Goal: Navigation & Orientation: Find specific page/section

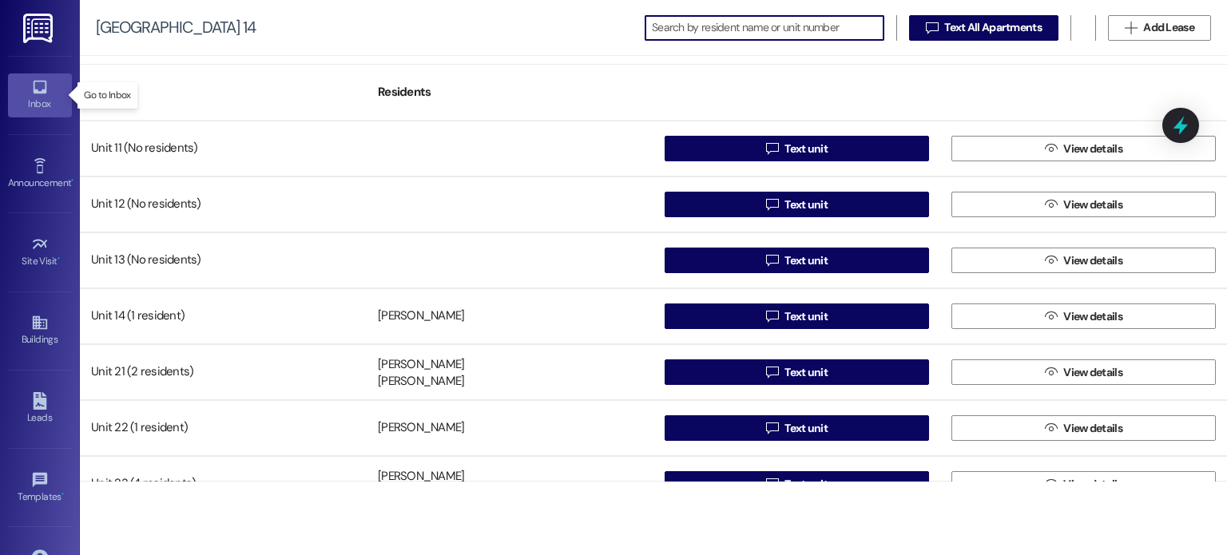
click at [38, 85] on icon at bounding box center [40, 87] width 18 height 18
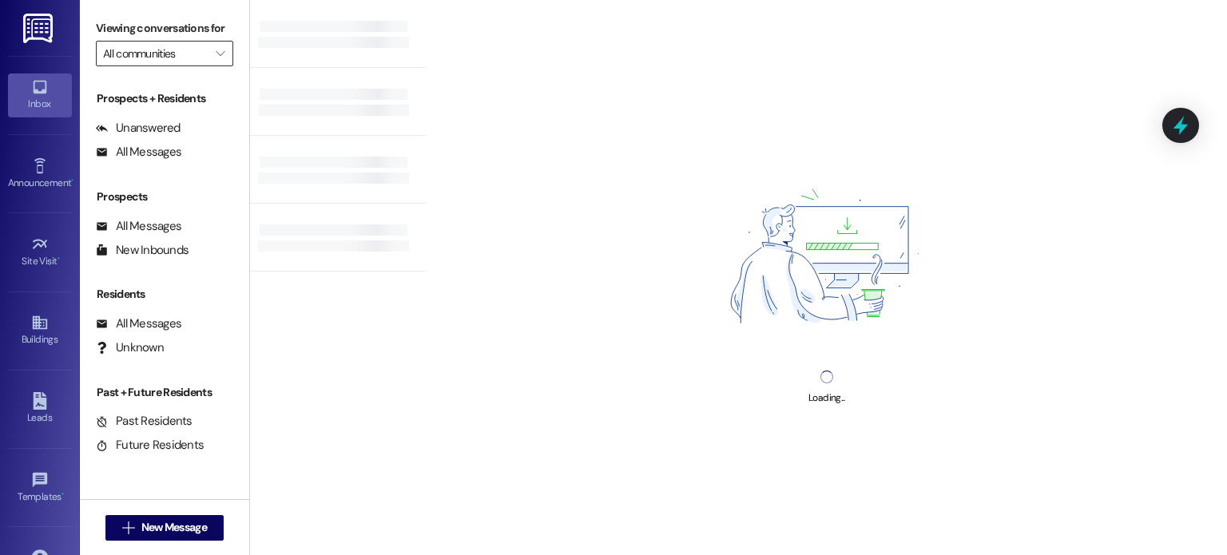
click at [146, 58] on input "All communities" at bounding box center [155, 54] width 105 height 26
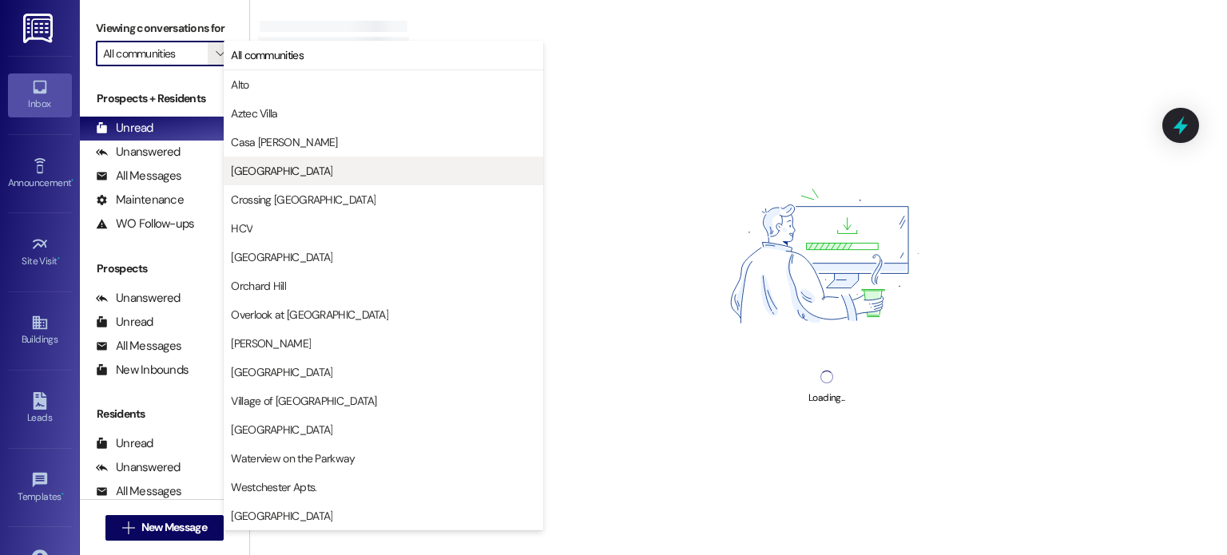
click at [253, 165] on span "[GEOGRAPHIC_DATA]" at bounding box center [281, 171] width 101 height 16
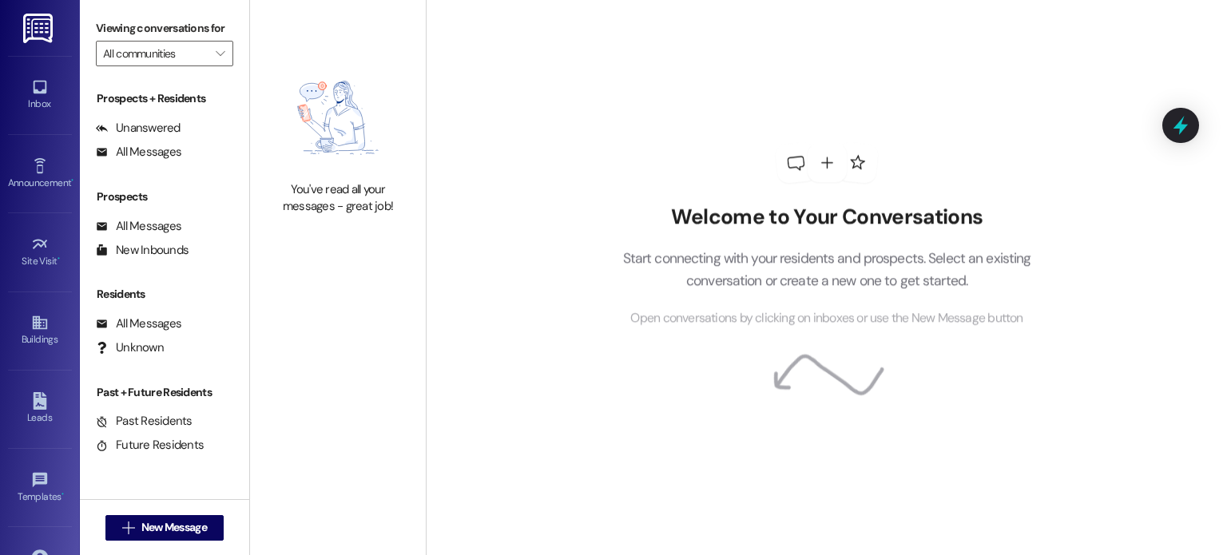
type input "[GEOGRAPHIC_DATA]"
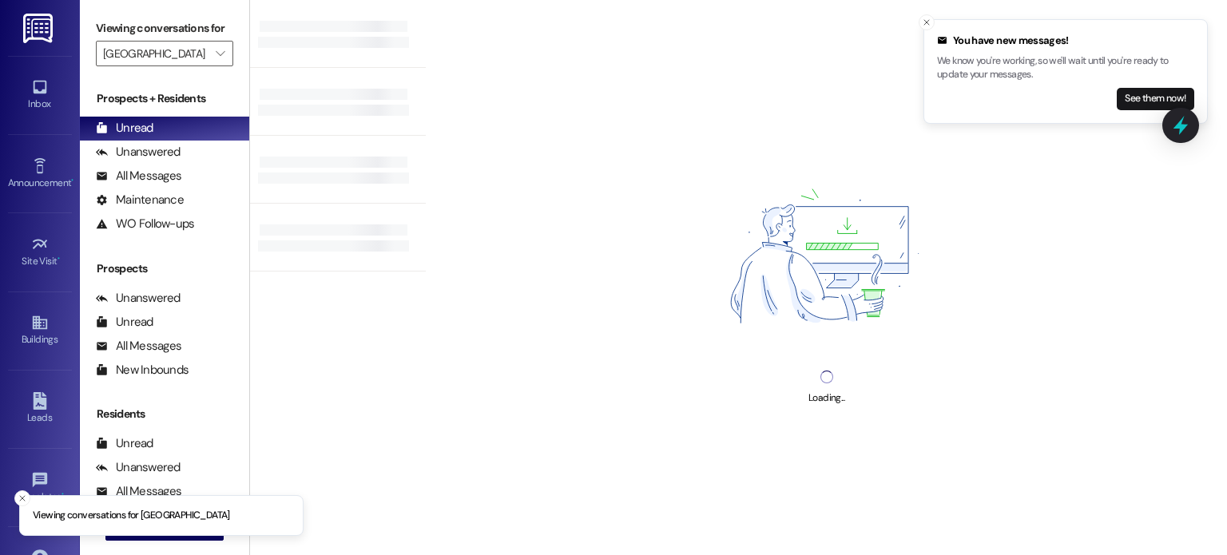
click at [1104, 67] on p "We know you're working, so we'll wait until you're ready to update your message…" at bounding box center [1065, 68] width 257 height 28
click at [1142, 101] on button "See them now!" at bounding box center [1154, 99] width 77 height 22
